Goal: Task Accomplishment & Management: Manage account settings

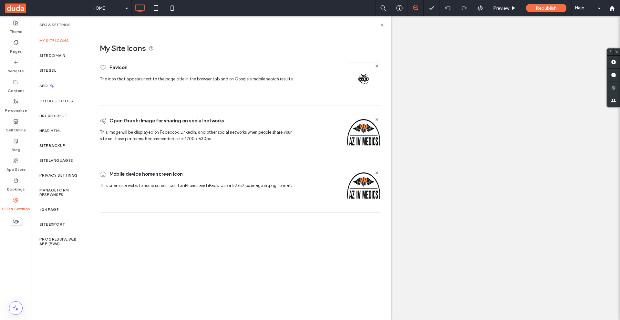
click at [62, 146] on label "Site Backup" at bounding box center [52, 145] width 26 height 5
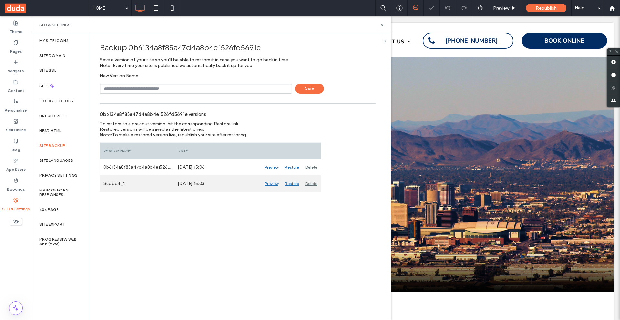
click at [289, 182] on div "Restore" at bounding box center [292, 184] width 21 height 16
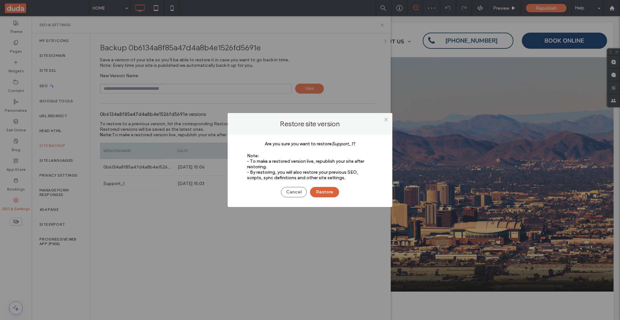
click at [326, 188] on button "Restore" at bounding box center [324, 192] width 29 height 10
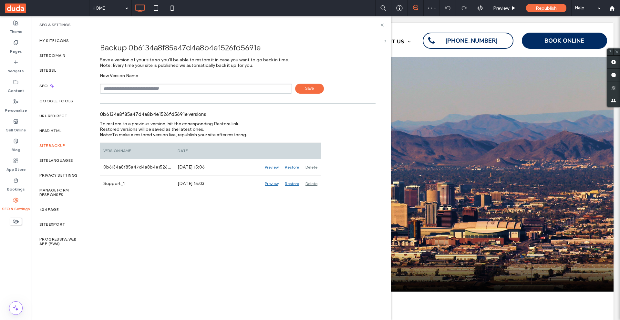
click at [324, 192] on div at bounding box center [310, 160] width 620 height 320
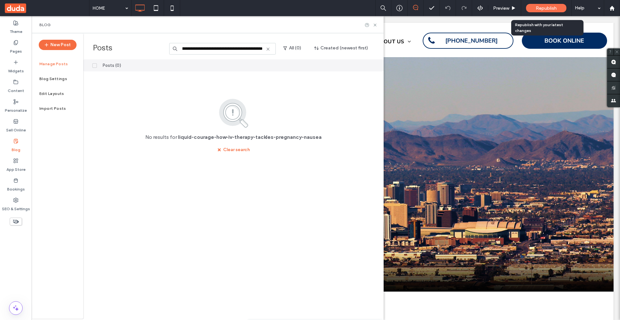
type input "**********"
click at [542, 9] on span "Republish" at bounding box center [546, 7] width 21 height 5
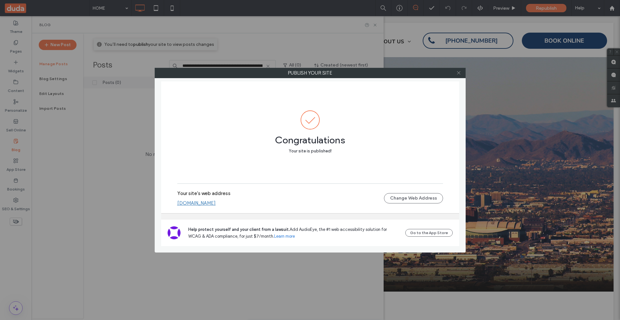
click at [458, 73] on icon at bounding box center [459, 72] width 5 height 5
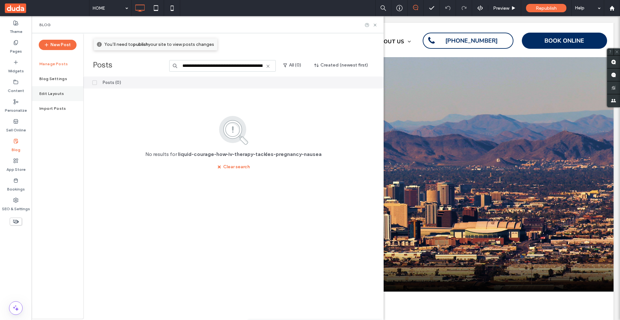
click at [53, 93] on label "Edit Layouts" at bounding box center [51, 93] width 25 height 5
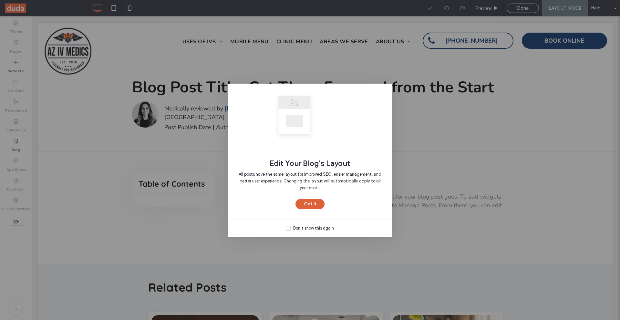
click at [316, 207] on button "Got It" at bounding box center [310, 204] width 29 height 10
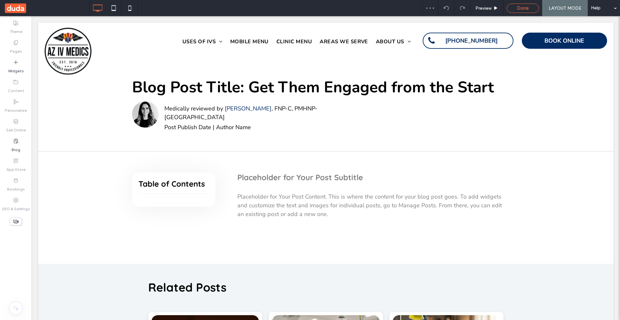
click at [528, 9] on span "Done" at bounding box center [523, 8] width 12 height 6
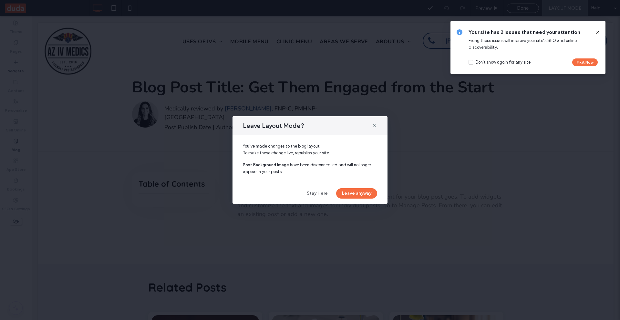
drag, startPoint x: 358, startPoint y: 191, endPoint x: 391, endPoint y: 166, distance: 42.0
click at [358, 191] on button "Leave anyway" at bounding box center [356, 193] width 41 height 10
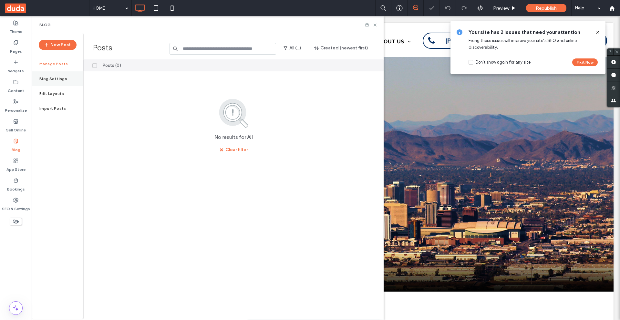
click at [56, 79] on label "Blog Settings" at bounding box center [53, 79] width 28 height 5
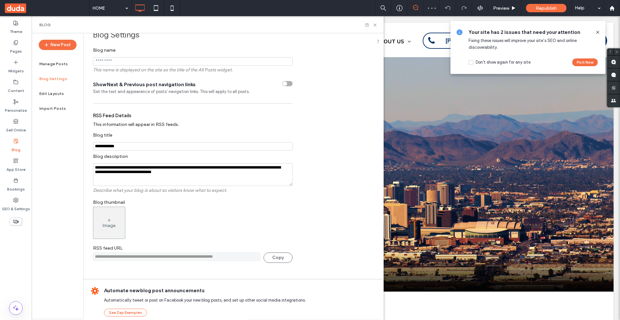
scroll to position [20, 0]
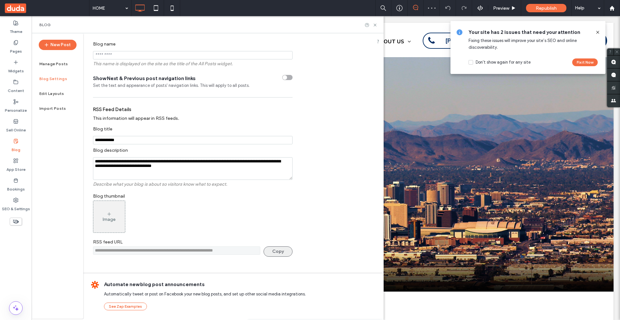
click at [278, 249] on button "Copy" at bounding box center [278, 252] width 29 height 10
click at [598, 31] on icon at bounding box center [598, 32] width 5 height 5
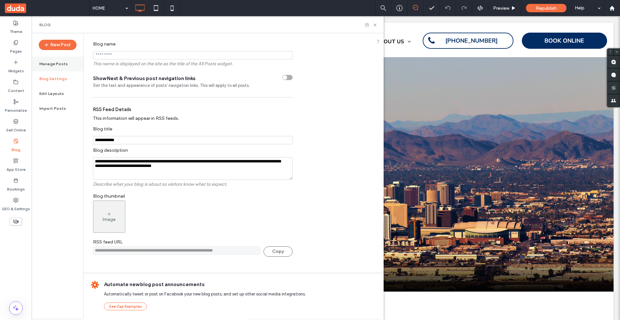
click at [62, 66] on div "Manage Posts" at bounding box center [58, 64] width 52 height 15
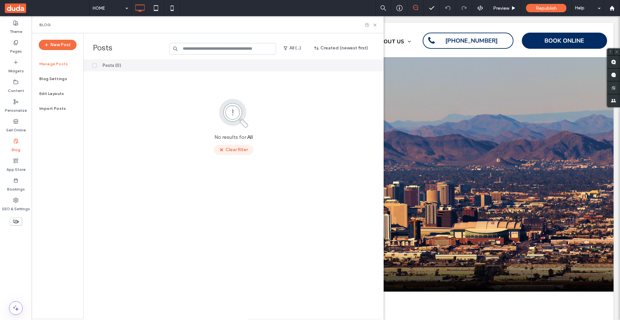
click at [238, 153] on button "Clear filter" at bounding box center [234, 150] width 40 height 10
